Goal: Information Seeking & Learning: Find specific fact

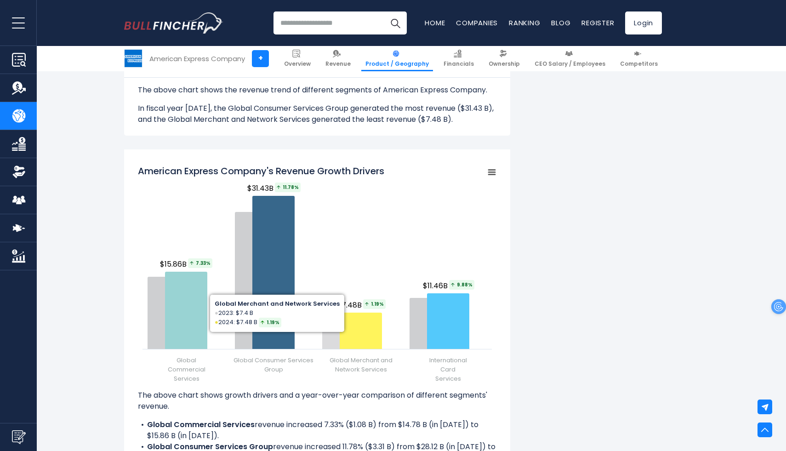
scroll to position [999, 0]
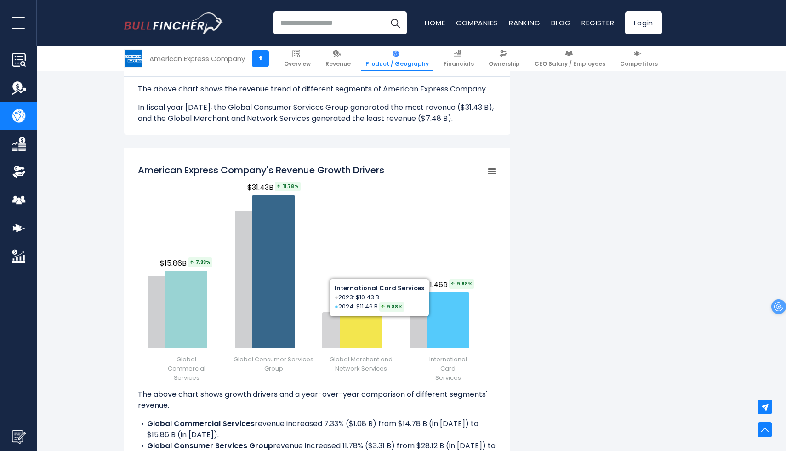
click at [585, 247] on div "American Express Company's Revenue by Segment In fiscal year [DATE], American E…" at bounding box center [393, 139] width 538 height 1865
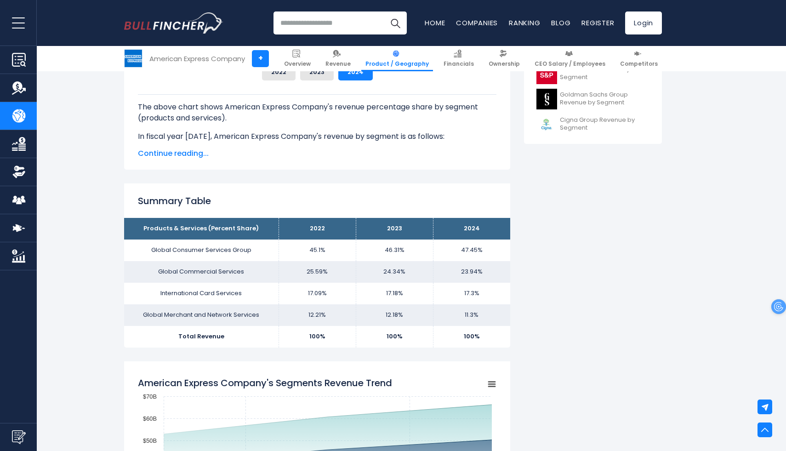
scroll to position [454, 0]
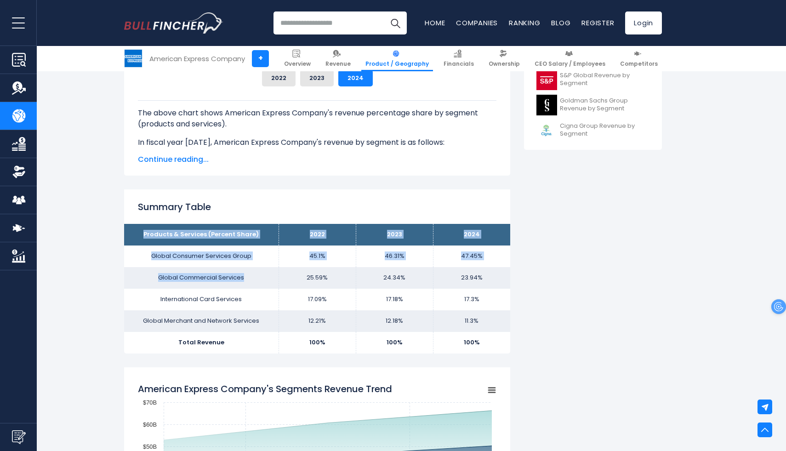
drag, startPoint x: 142, startPoint y: 233, endPoint x: 225, endPoint y: 286, distance: 97.9
click at [225, 286] on tbody "Products & Services (Percent Share) 2022 2023 2024 Global Consumer Services Gro…" at bounding box center [317, 288] width 386 height 129
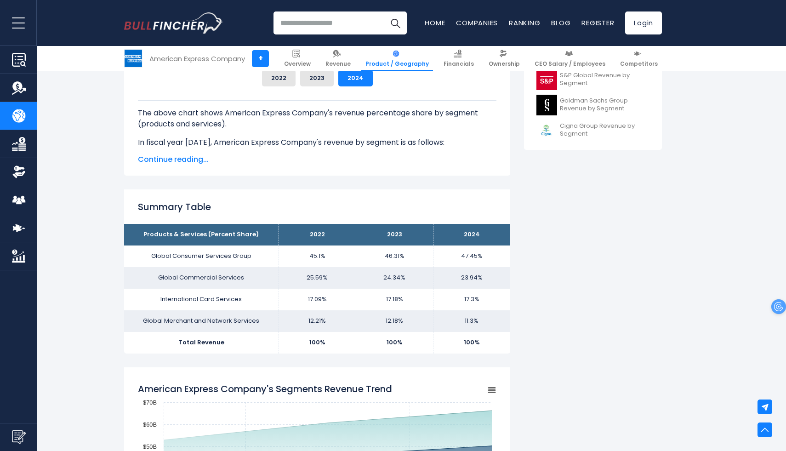
click at [380, 206] on h2 "Summary Table" at bounding box center [317, 207] width 359 height 14
drag, startPoint x: 137, startPoint y: 234, endPoint x: 213, endPoint y: 247, distance: 77.4
click at [213, 247] on tbody "Products & Services (Percent Share) 2022 2023 2024 Global Consumer Services Gro…" at bounding box center [317, 288] width 386 height 129
click at [283, 221] on div "Summary Table Products & Services (Percent Share) 2022 2023 2024 Global Consume…" at bounding box center [317, 271] width 386 height 164
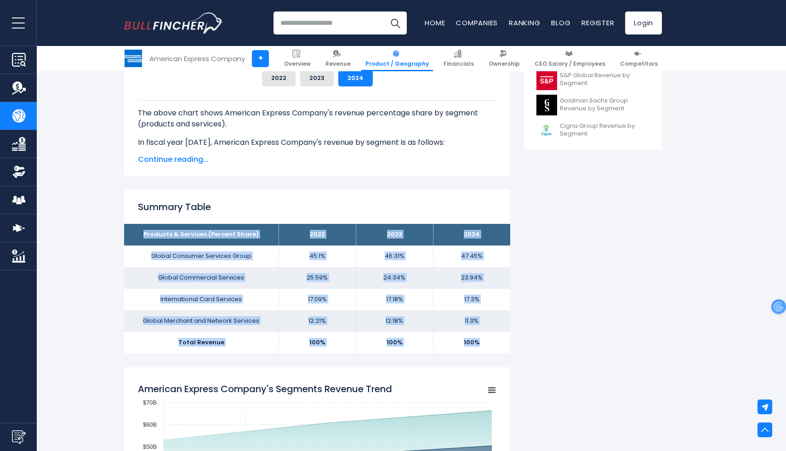
drag, startPoint x: 144, startPoint y: 230, endPoint x: 490, endPoint y: 348, distance: 365.3
click at [490, 348] on tbody "Products & Services (Percent Share) 2022 2023 2024 Global Consumer Services Gro…" at bounding box center [317, 288] width 386 height 129
copy tbody "Products & Services (Percent Share) 2022 2023 2024 Global Consumer Services Gro…"
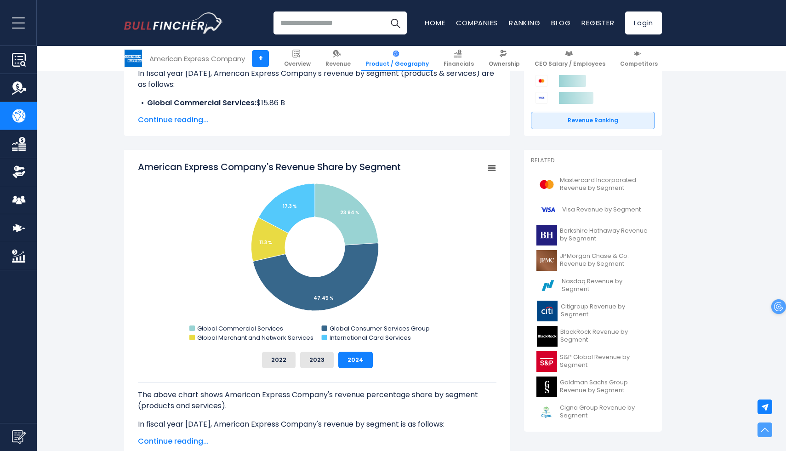
scroll to position [219, 0]
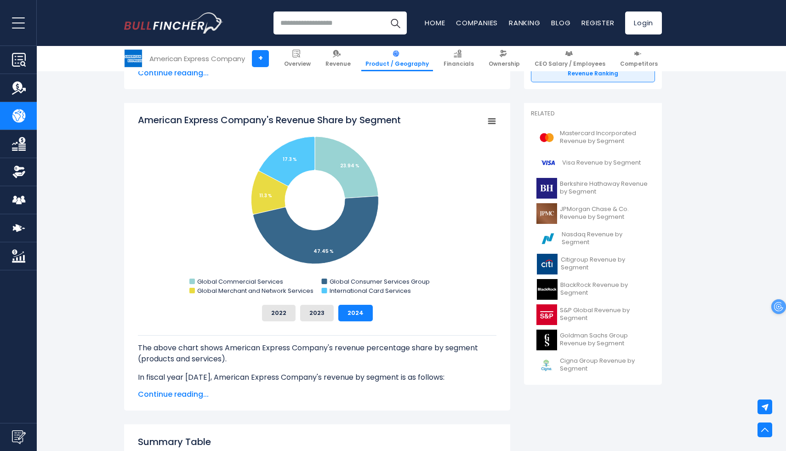
click at [434, 220] on rect "American Express Company's Revenue Share by Segment" at bounding box center [317, 206] width 359 height 184
click at [170, 393] on span "Continue reading..." at bounding box center [317, 394] width 359 height 11
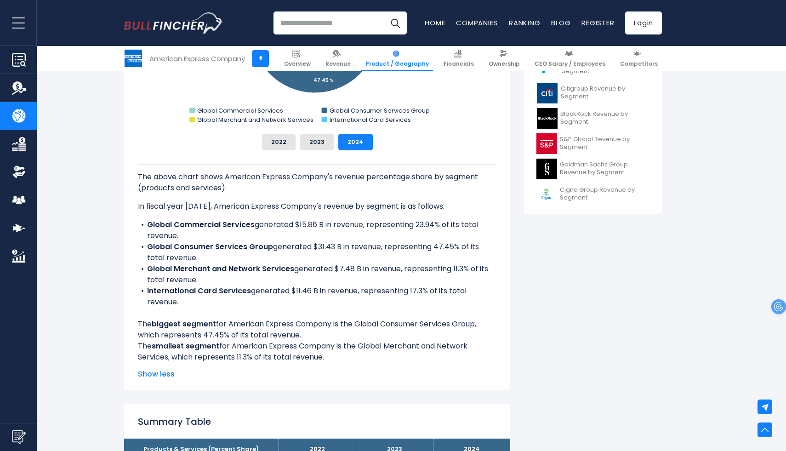
scroll to position [384, 0]
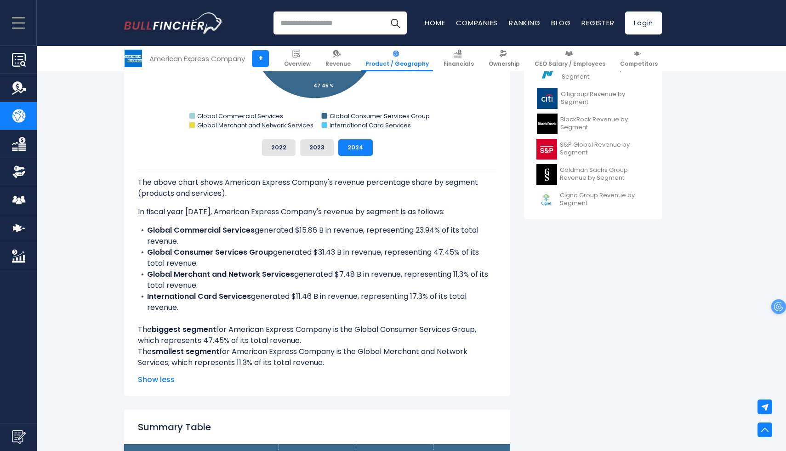
drag, startPoint x: 469, startPoint y: 302, endPoint x: 152, endPoint y: 224, distance: 326.7
click at [152, 224] on div "The above chart shows American Express Company's revenue percentage share by se…" at bounding box center [317, 269] width 359 height 199
copy ul "Global Commercial Services generated $15.86 B in revenue, representing 23.94% o…"
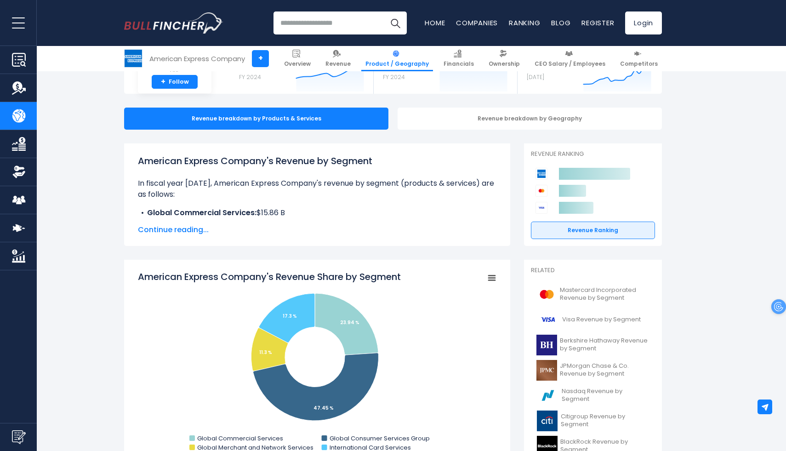
scroll to position [77, 0]
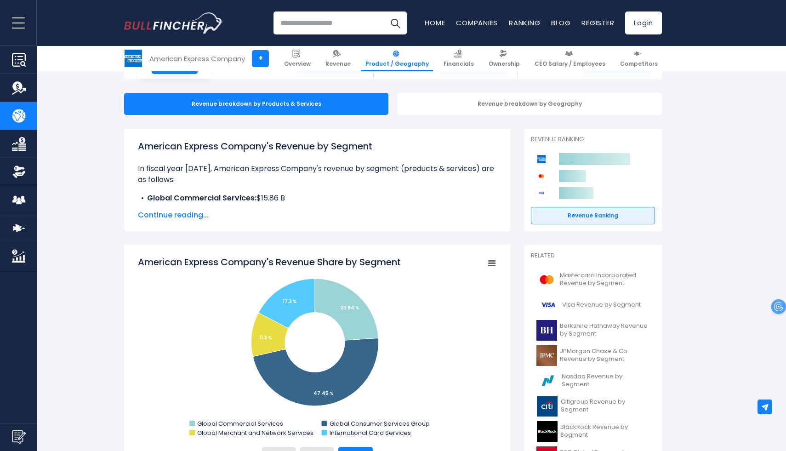
click at [491, 260] on rect "American Express Company's Revenue Share by Segment" at bounding box center [491, 263] width 13 height 13
click at [193, 216] on span "Continue reading..." at bounding box center [317, 215] width 359 height 11
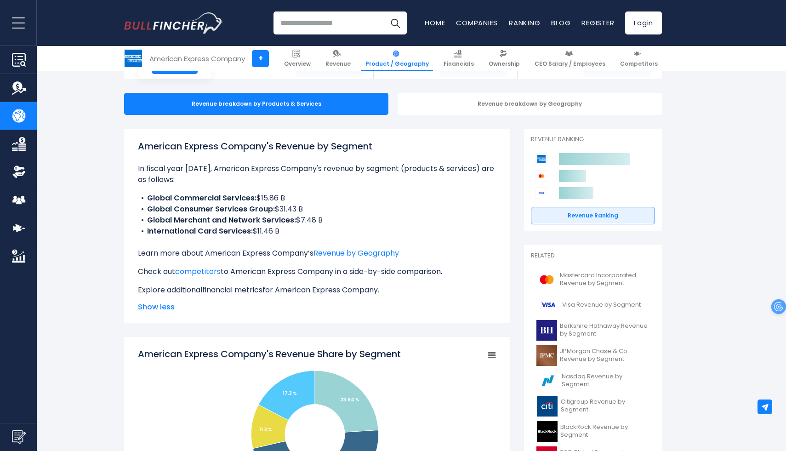
click at [229, 290] on link "financial metrics" at bounding box center [232, 290] width 60 height 11
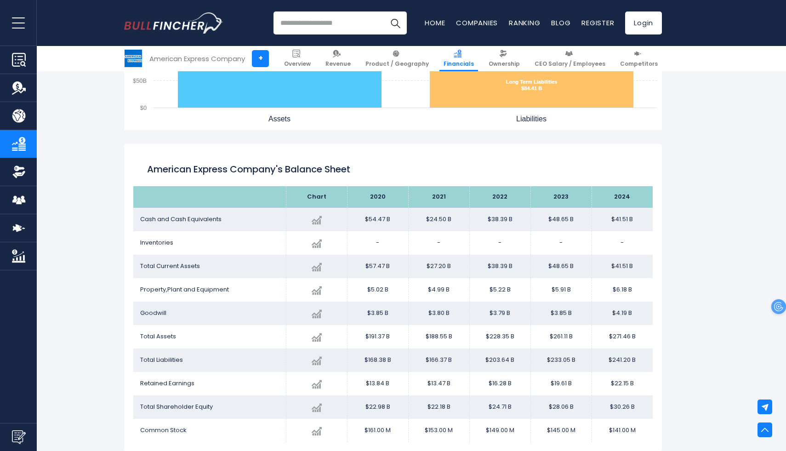
scroll to position [920, 0]
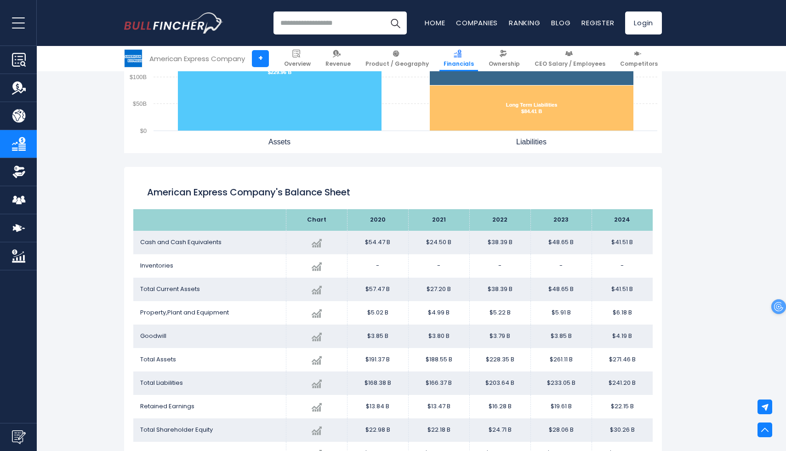
drag, startPoint x: 609, startPoint y: 243, endPoint x: 649, endPoint y: 244, distance: 40.9
click at [649, 244] on td "$41.51 B" at bounding box center [622, 242] width 61 height 23
copy td "$41.51 B"
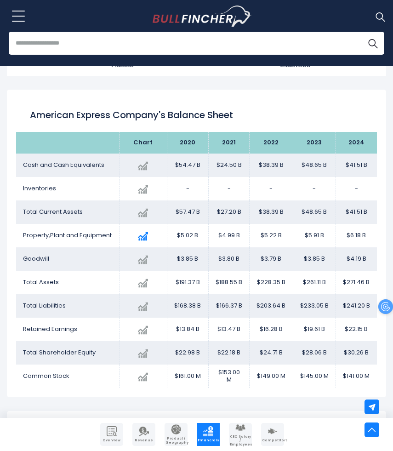
scroll to position [1046, 0]
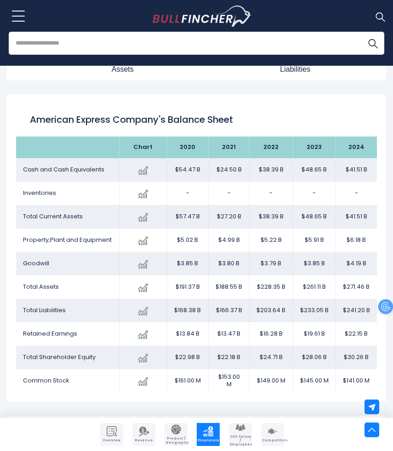
click at [370, 171] on td "$41.51 B" at bounding box center [356, 169] width 41 height 23
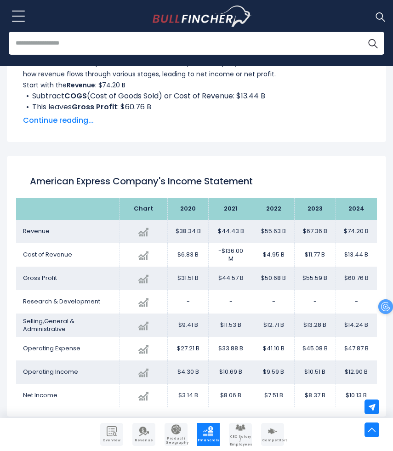
scroll to position [467, 0]
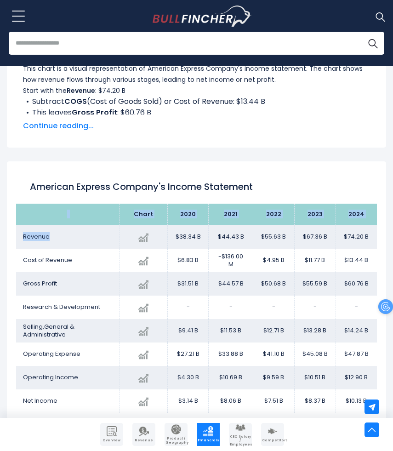
drag, startPoint x: 51, startPoint y: 237, endPoint x: 15, endPoint y: 236, distance: 35.4
click at [15, 236] on div "American Express Company's Income Statement Chart" at bounding box center [196, 291] width 379 height 261
click at [25, 238] on span "Revenue" at bounding box center [36, 236] width 27 height 9
drag, startPoint x: 48, startPoint y: 239, endPoint x: 24, endPoint y: 238, distance: 23.9
click at [24, 238] on span "Revenue" at bounding box center [36, 236] width 27 height 9
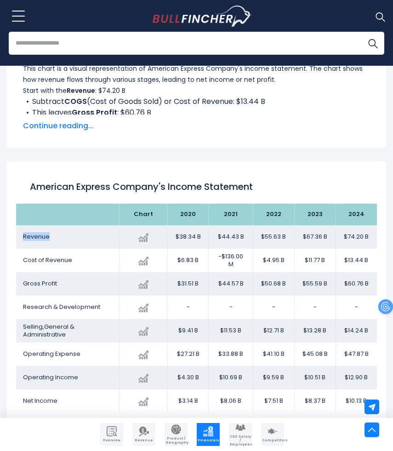
copy span "Revenue"
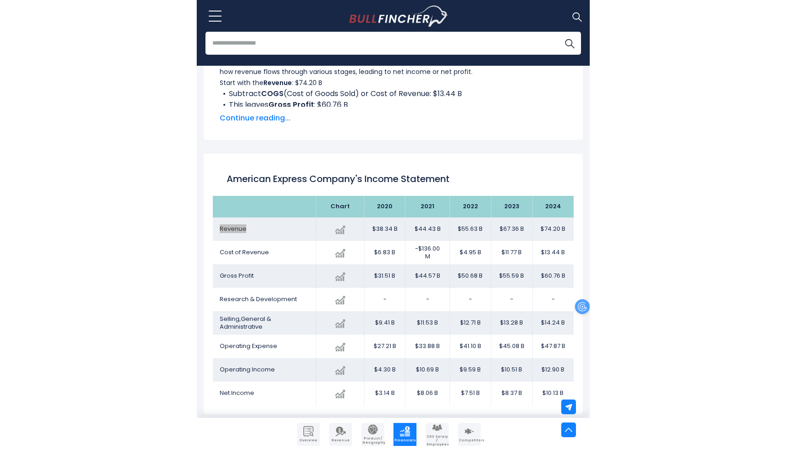
scroll to position [476, 0]
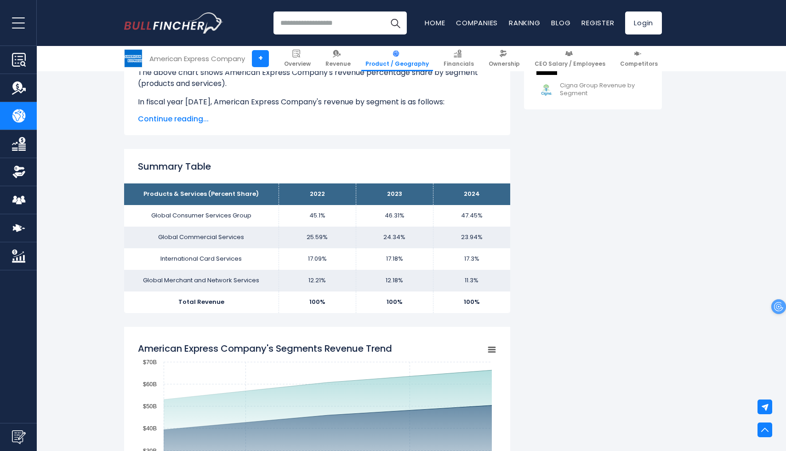
scroll to position [510, 0]
